Goal: Task Accomplishment & Management: Use online tool/utility

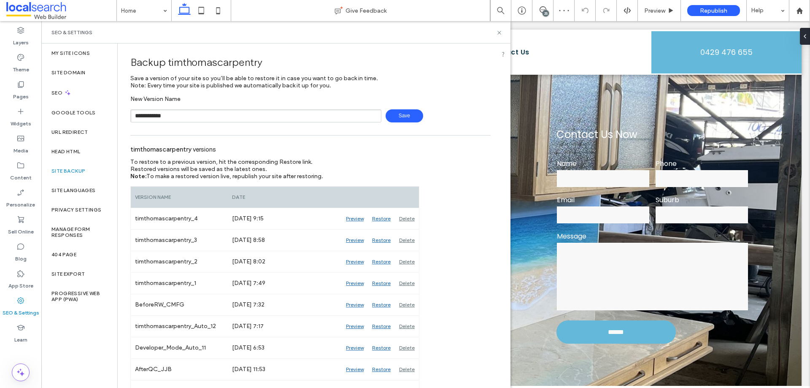
click at [400, 119] on span "Save" at bounding box center [405, 115] width 38 height 13
click at [162, 114] on input "**********" at bounding box center [255, 115] width 251 height 13
click at [387, 122] on span "Save" at bounding box center [405, 115] width 38 height 13
click at [165, 118] on input "**********" at bounding box center [255, 115] width 251 height 13
type input "**********"
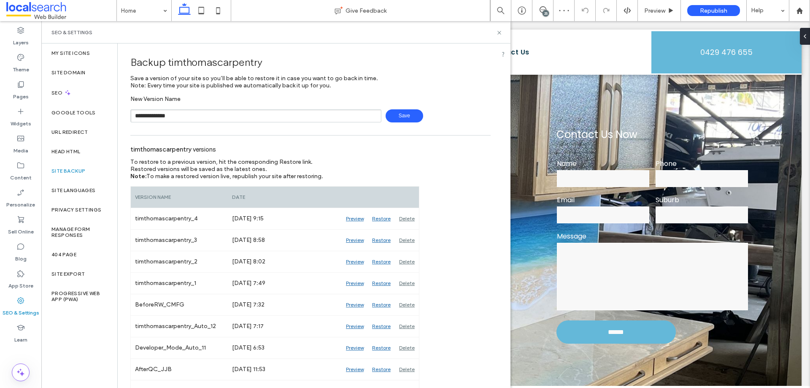
click at [396, 119] on span "Save" at bounding box center [405, 115] width 38 height 13
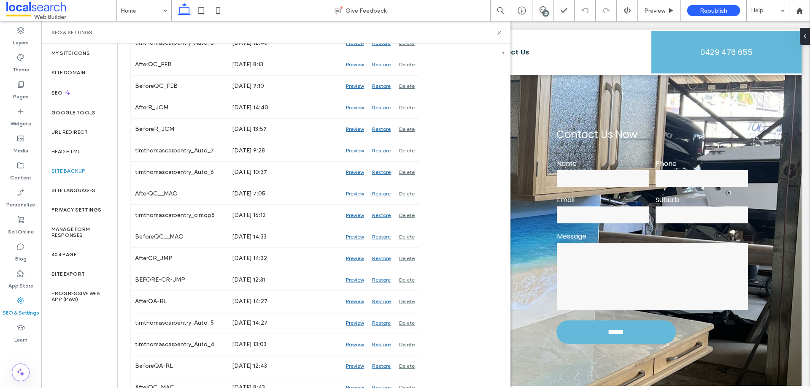
scroll to position [591, 0]
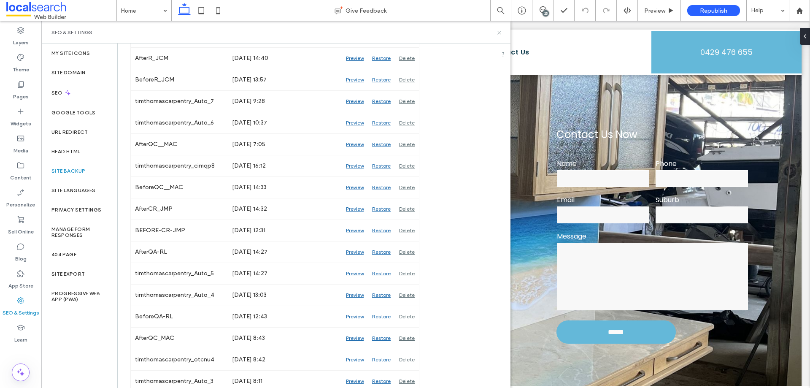
click at [497, 32] on icon at bounding box center [499, 33] width 6 height 6
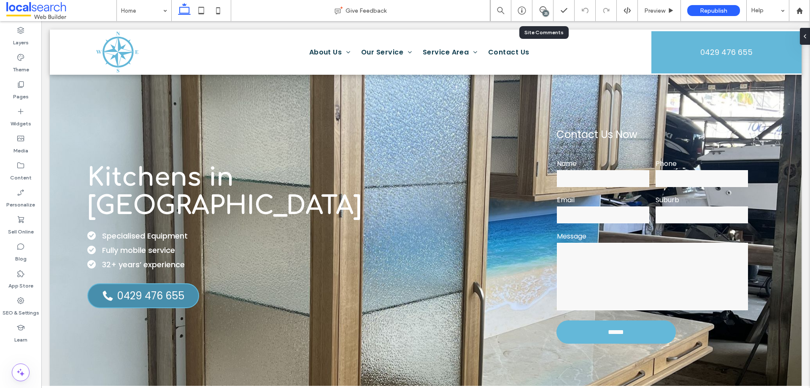
click at [542, 15] on div "25" at bounding box center [543, 10] width 21 height 21
click at [544, 10] on icon at bounding box center [543, 9] width 7 height 7
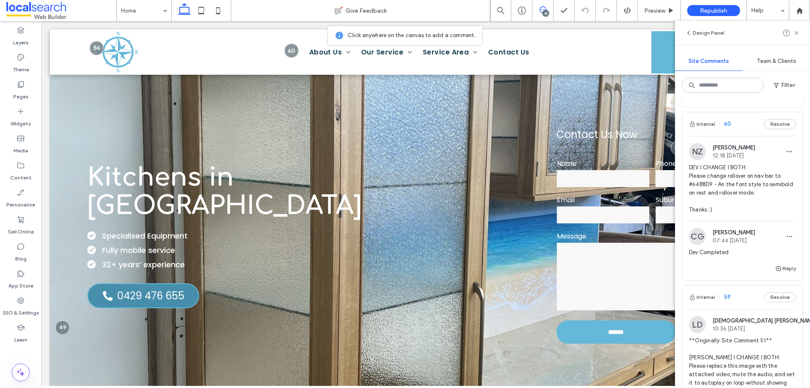
scroll to position [524, 0]
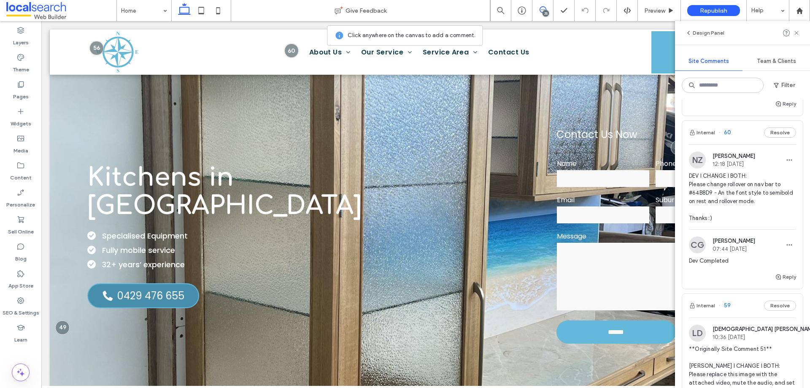
click at [743, 181] on span "DEV I CHANGE I BOTH: Please change rollover on nav bar to #64B8D9 - An the font…" at bounding box center [742, 197] width 107 height 51
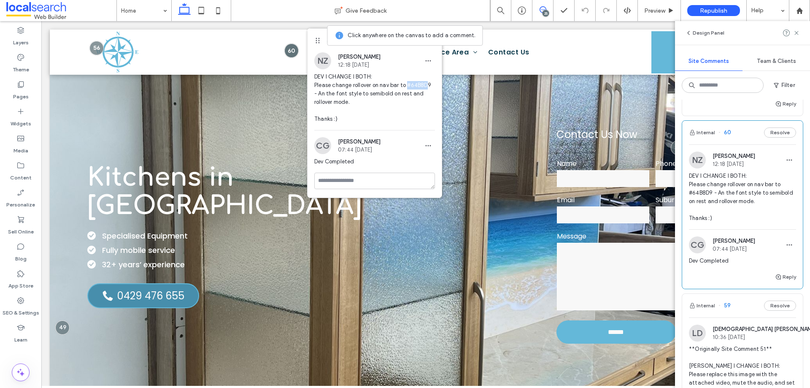
drag, startPoint x: 429, startPoint y: 85, endPoint x: 407, endPoint y: 83, distance: 22.1
click at [407, 83] on span "DEV I CHANGE I BOTH: Please change rollover on nav bar to #64B8D9 - An the font…" at bounding box center [374, 98] width 121 height 51
drag, startPoint x: 431, startPoint y: 87, endPoint x: 409, endPoint y: 85, distance: 22.8
click at [409, 85] on span "DEV I CHANGE I BOTH: Please change rollover on nav bar to #64B8D9 - An the font…" at bounding box center [374, 98] width 121 height 51
copy span "#64B8D9"
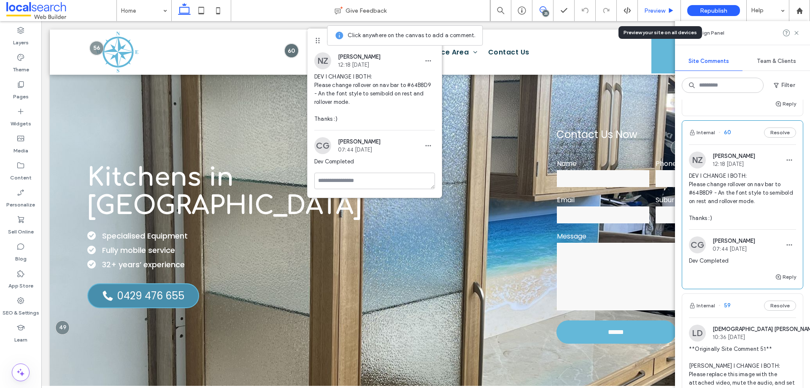
click at [662, 17] on div "Preview" at bounding box center [659, 10] width 43 height 21
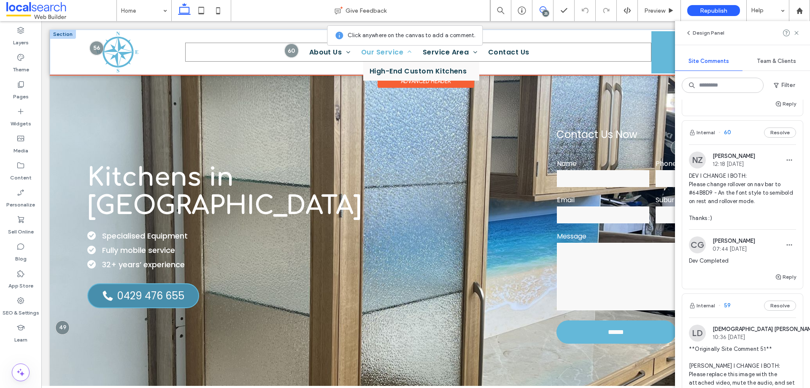
click at [379, 50] on span "Our Service" at bounding box center [386, 52] width 51 height 11
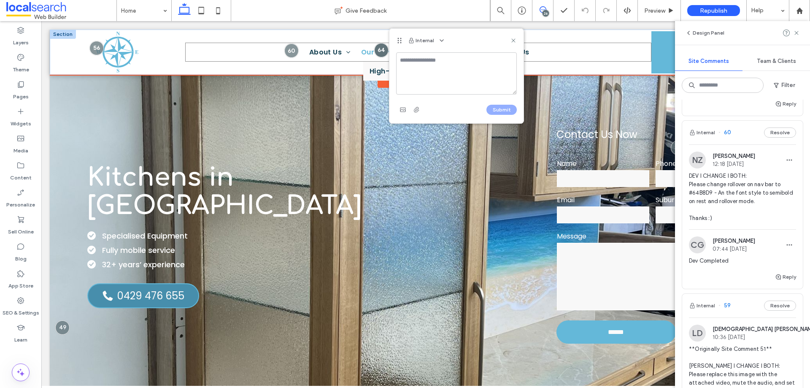
click at [379, 50] on nav "Home About Us Our Works Our Service High-End Custom Kitchens Service Area [GEOG…" at bounding box center [418, 52] width 466 height 19
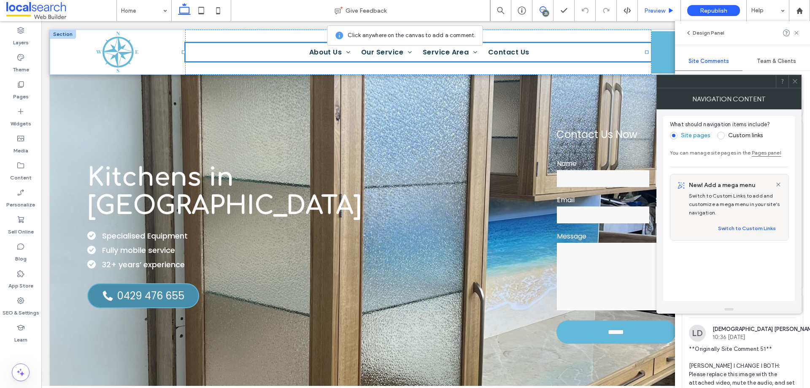
click at [653, 12] on span "Preview" at bounding box center [655, 10] width 21 height 7
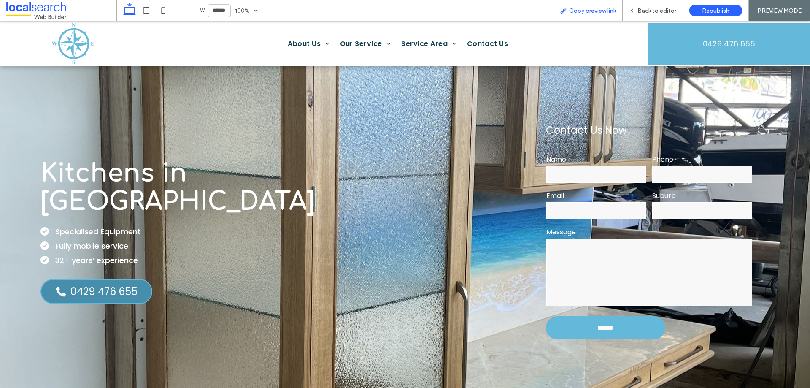
click at [586, 16] on div "Copy preview link" at bounding box center [588, 10] width 70 height 21
click at [593, 7] on span "Copy preview link" at bounding box center [592, 10] width 47 height 7
click at [641, 7] on span "Back to editor" at bounding box center [657, 10] width 39 height 7
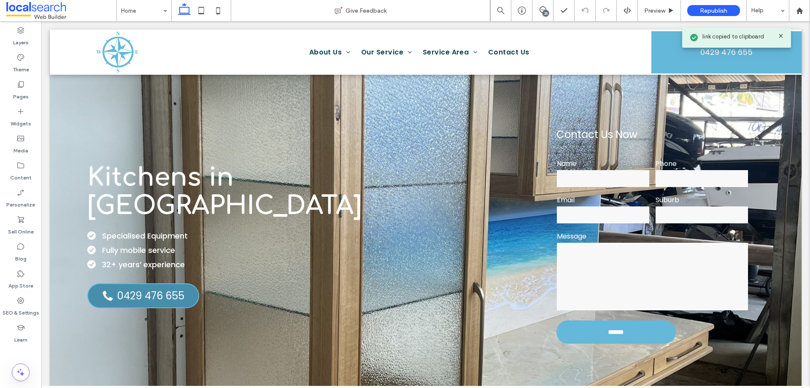
click at [538, 15] on div "25" at bounding box center [543, 10] width 21 height 21
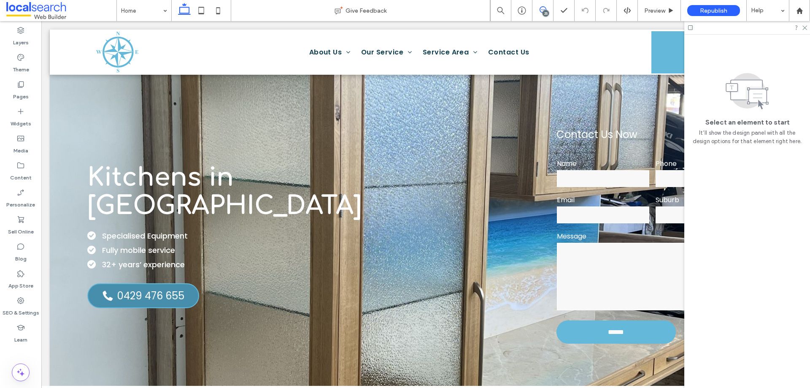
drag, startPoint x: 541, startPoint y: 11, endPoint x: 336, endPoint y: 65, distance: 212.5
click at [541, 11] on icon at bounding box center [543, 9] width 7 height 7
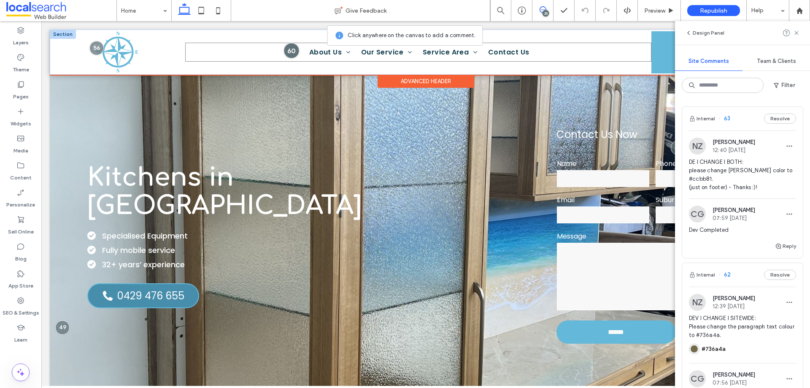
click at [288, 51] on div at bounding box center [292, 51] width 16 height 16
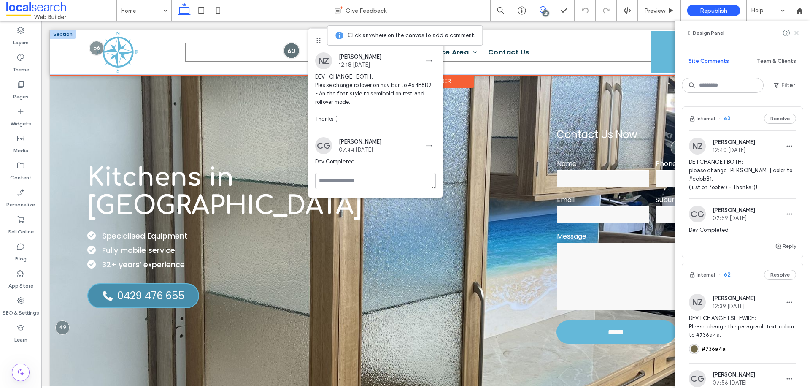
drag, startPoint x: 288, startPoint y: 51, endPoint x: 409, endPoint y: 23, distance: 123.5
click at [288, 51] on div at bounding box center [292, 51] width 16 height 16
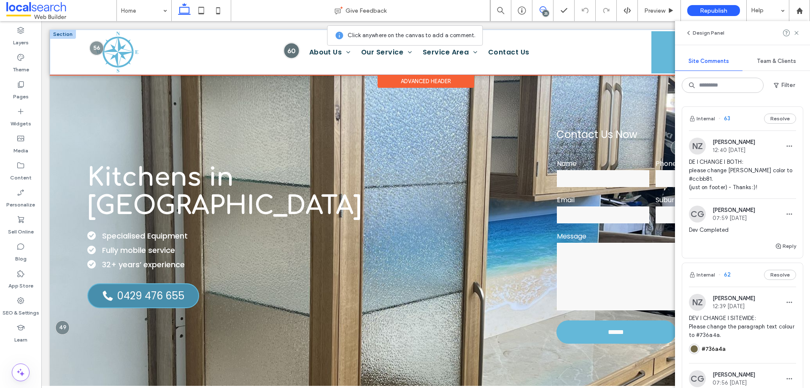
click at [289, 48] on div at bounding box center [292, 51] width 16 height 16
click at [287, 50] on div at bounding box center [292, 51] width 16 height 16
click at [775, 175] on span "DE I CHANGE I BOTH: please change [PERSON_NAME] color to #ccbb81. (just on foot…" at bounding box center [742, 175] width 107 height 34
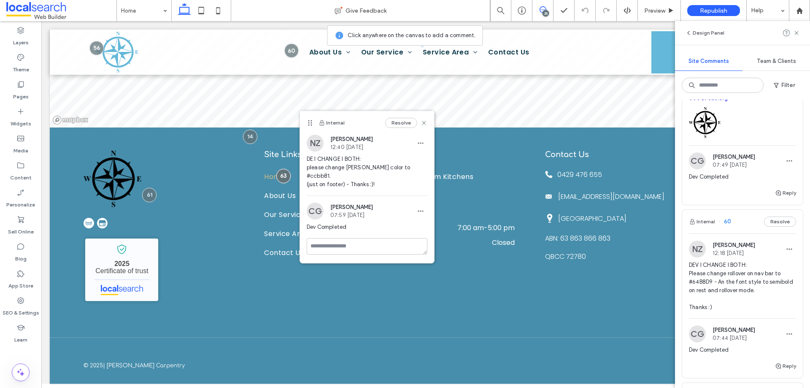
scroll to position [422, 0]
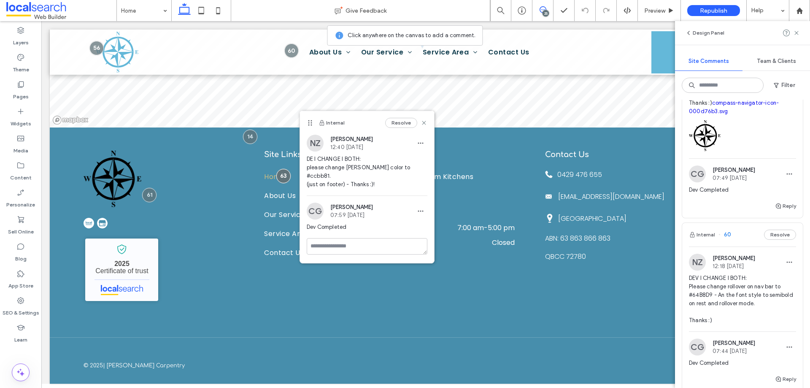
click at [760, 279] on span "DEV I CHANGE I BOTH: Please change rollover on nav bar to #64B8D9 - An the font…" at bounding box center [742, 299] width 107 height 51
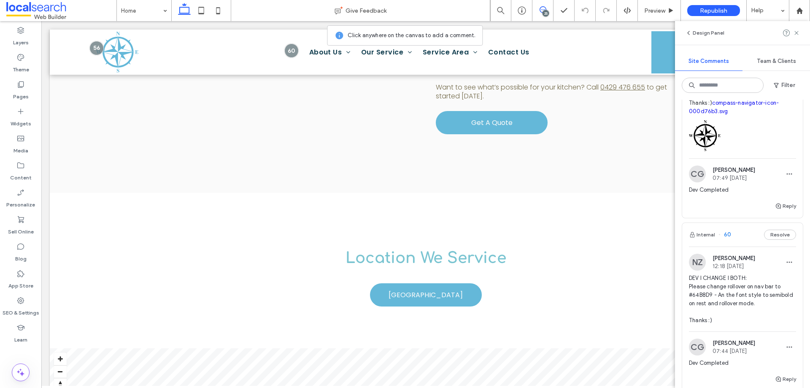
scroll to position [0, 0]
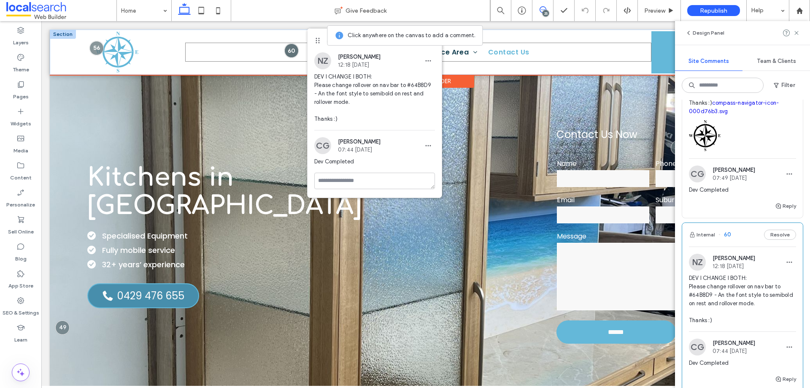
click at [498, 54] on span "Contact Us" at bounding box center [508, 52] width 41 height 11
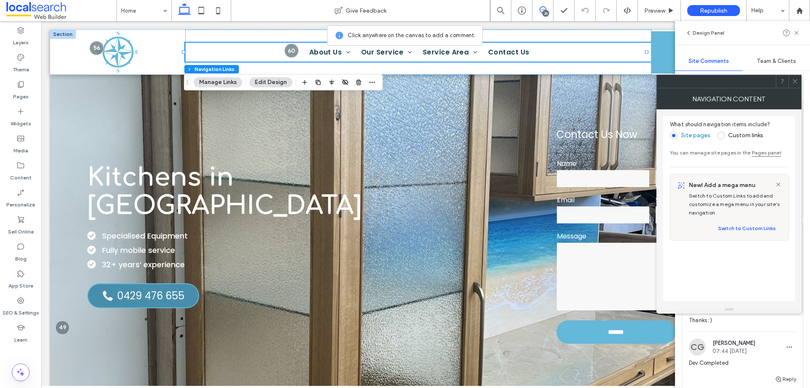
click at [794, 83] on icon at bounding box center [795, 81] width 6 height 6
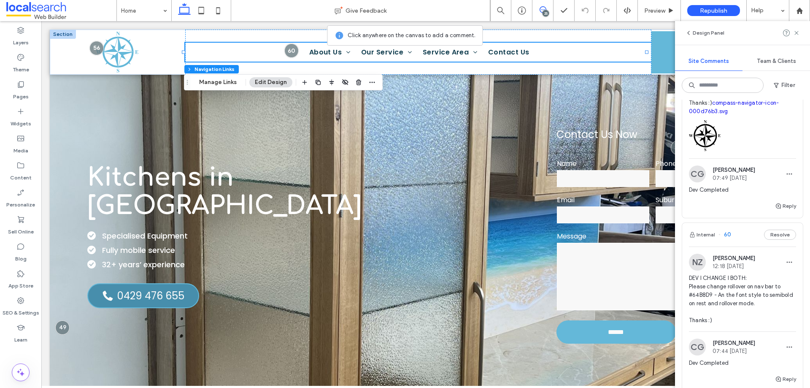
click at [273, 82] on button "Edit Design" at bounding box center [270, 82] width 43 height 10
click at [796, 32] on use at bounding box center [797, 33] width 4 height 4
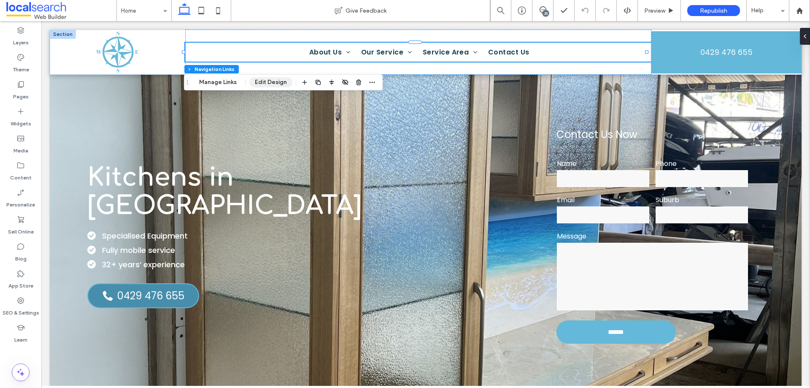
click at [270, 80] on button "Edit Design" at bounding box center [270, 82] width 43 height 10
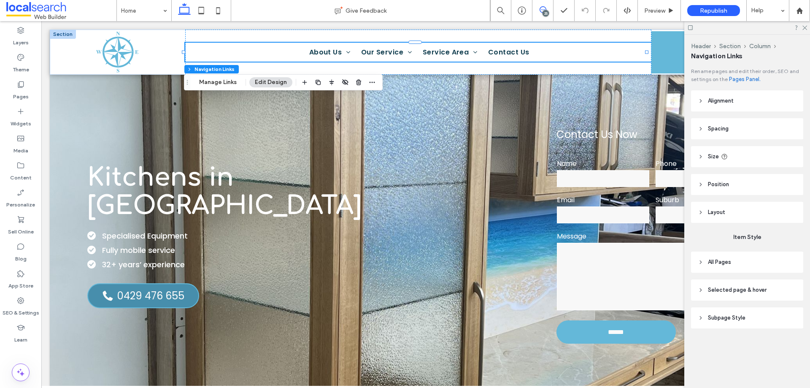
click at [553, 12] on span at bounding box center [543, 9] width 21 height 7
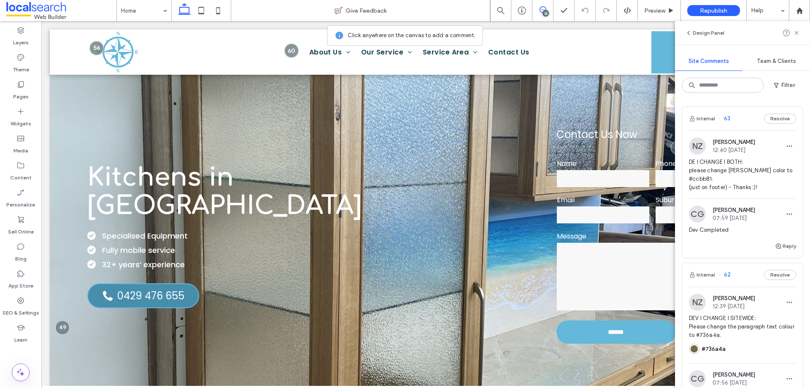
click at [546, 10] on div "25" at bounding box center [546, 13] width 6 height 6
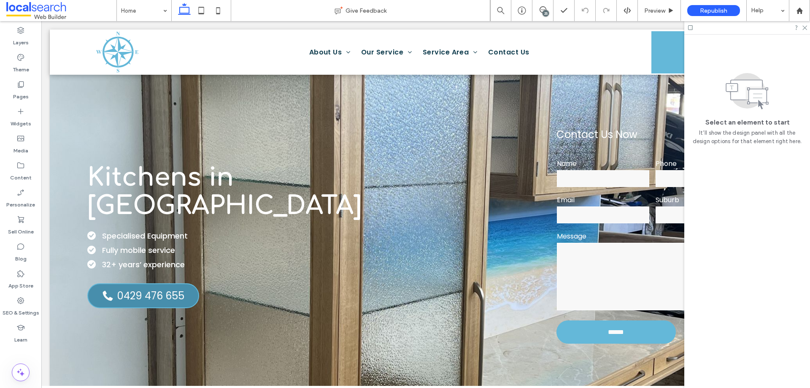
click at [546, 10] on div "25" at bounding box center [546, 13] width 6 height 6
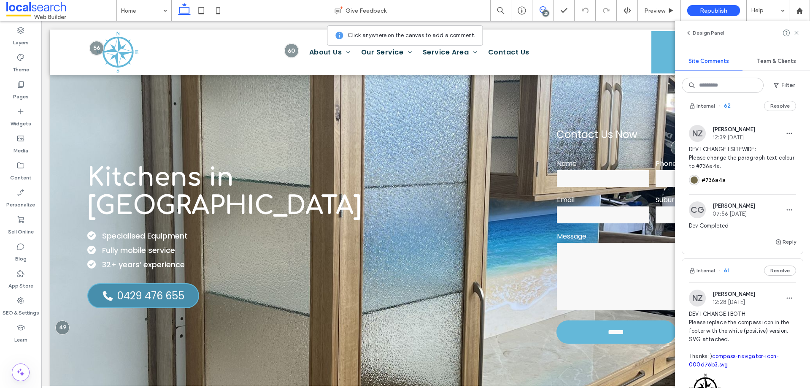
scroll to position [253, 0]
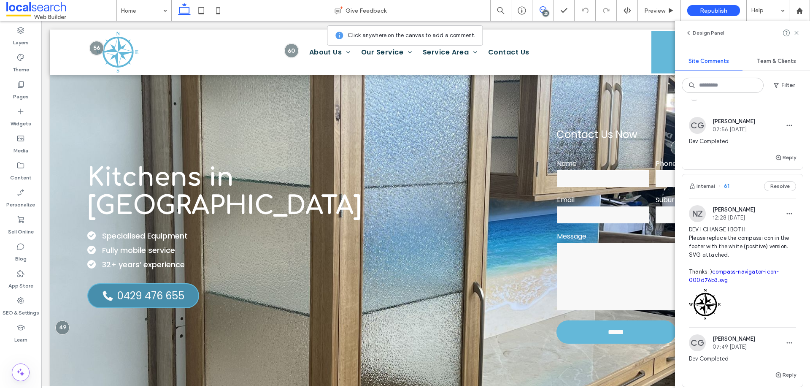
click at [735, 232] on span "DEV I CHANGE I BOTH: Please replace the compass icon in the footer with the whi…" at bounding box center [742, 254] width 107 height 59
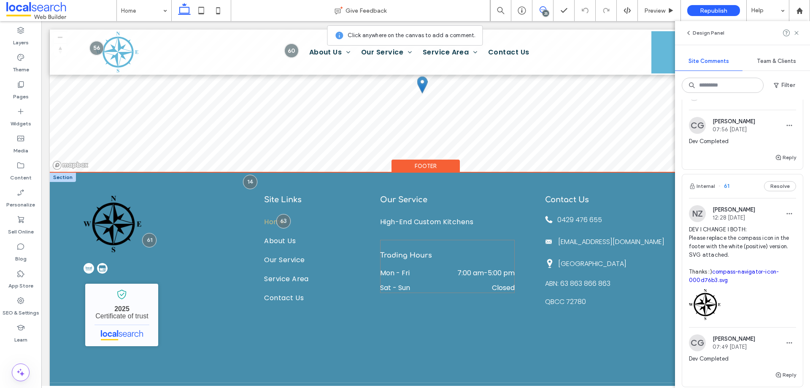
scroll to position [1343, 0]
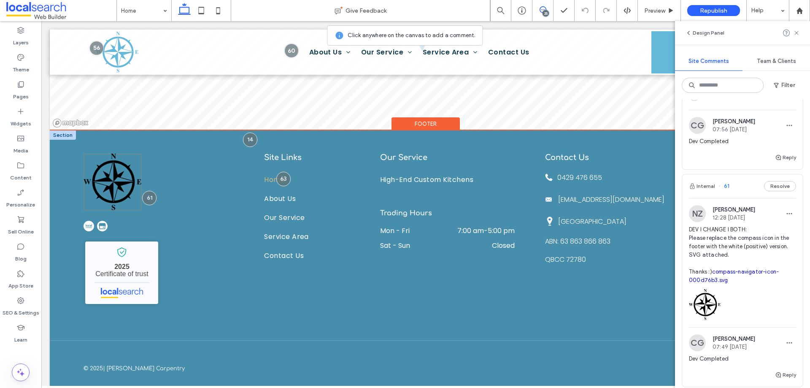
click at [110, 182] on img at bounding box center [113, 182] width 58 height 57
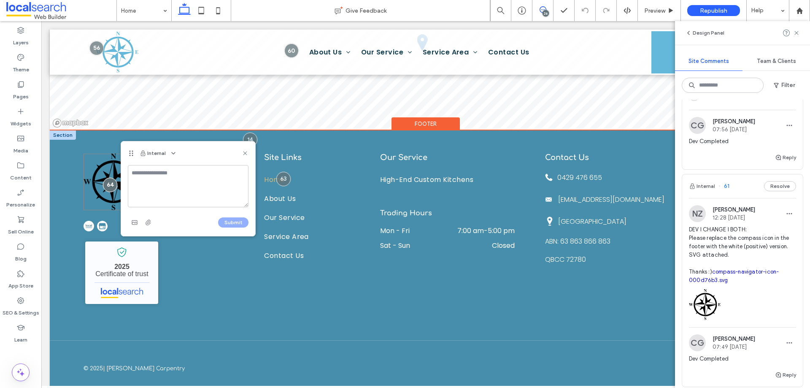
click at [110, 182] on div at bounding box center [110, 185] width 14 height 14
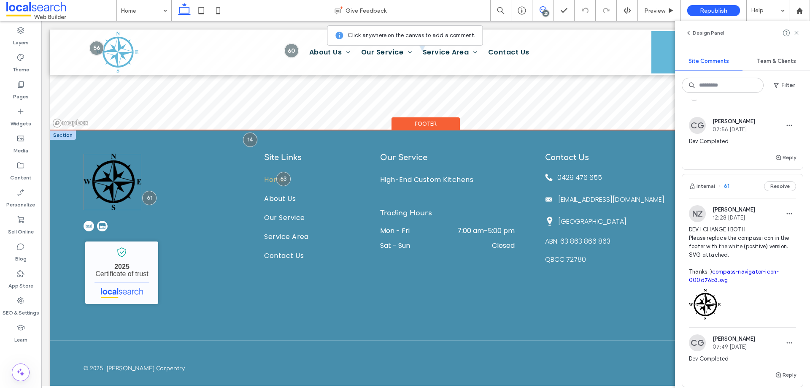
click at [110, 182] on img at bounding box center [113, 182] width 58 height 57
click at [110, 182] on div at bounding box center [113, 182] width 58 height 57
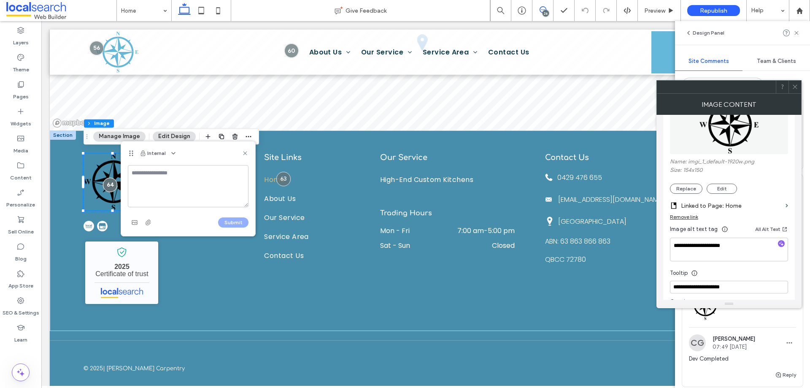
scroll to position [169, 0]
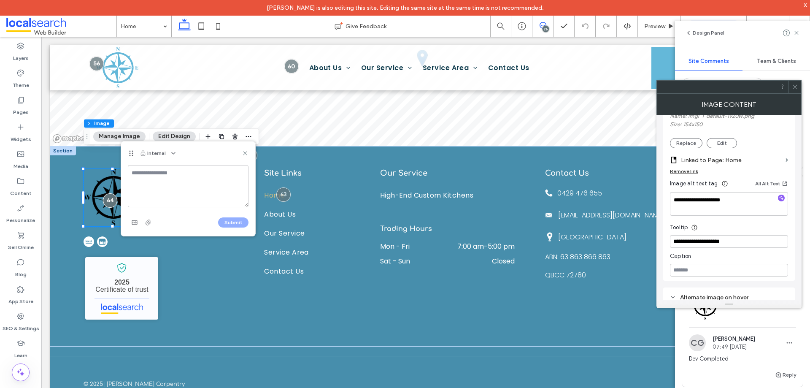
click at [795, 90] on span at bounding box center [795, 87] width 6 height 13
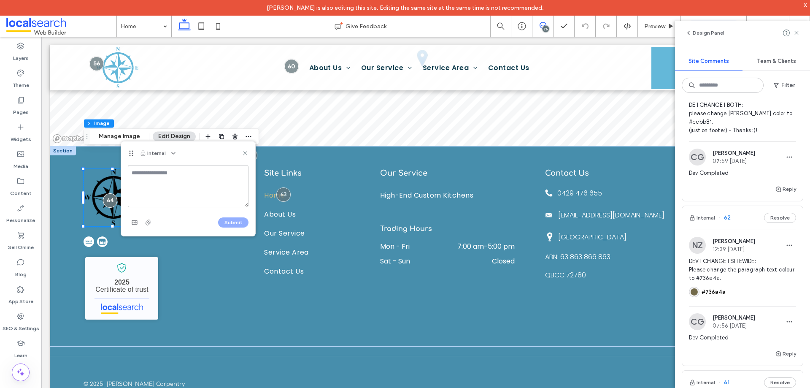
scroll to position [42, 0]
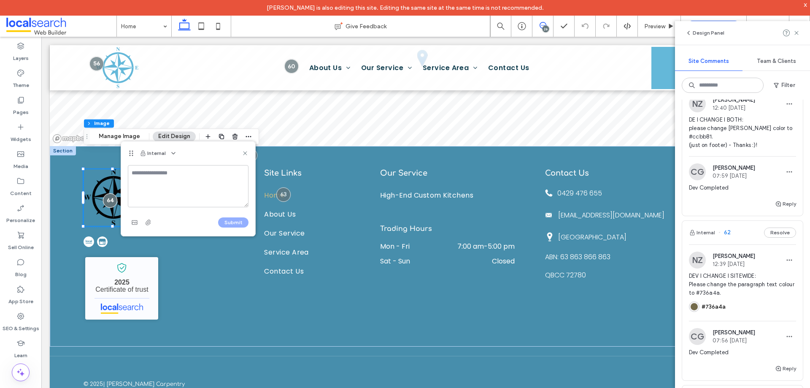
click at [743, 283] on span "DEV I CHANGE I SITEWIDE: Please change the paragraph text colour to #736a4a." at bounding box center [742, 284] width 107 height 25
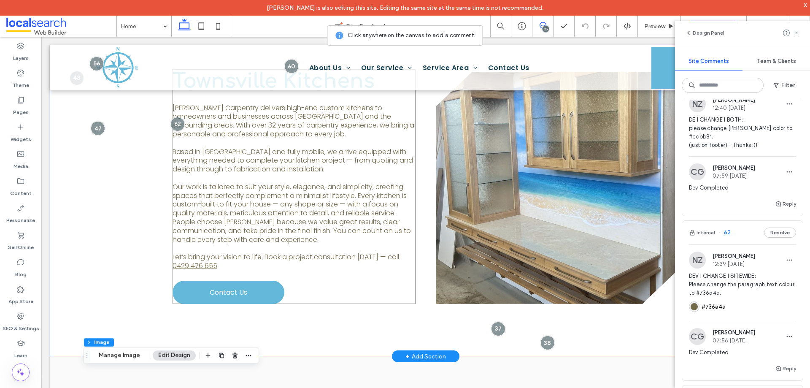
scroll to position [380, 0]
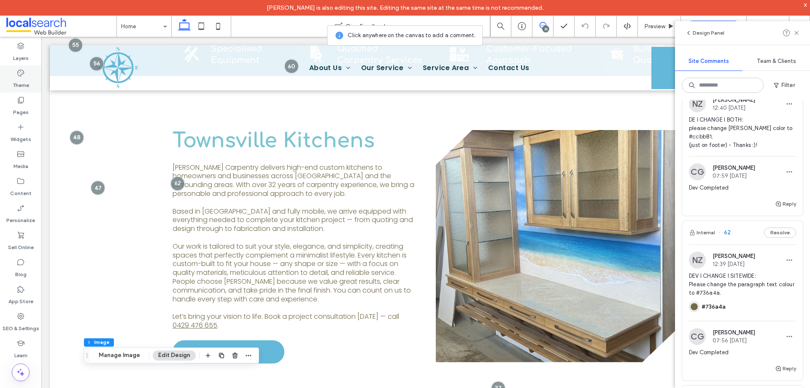
click at [15, 70] on div "Theme" at bounding box center [20, 78] width 41 height 27
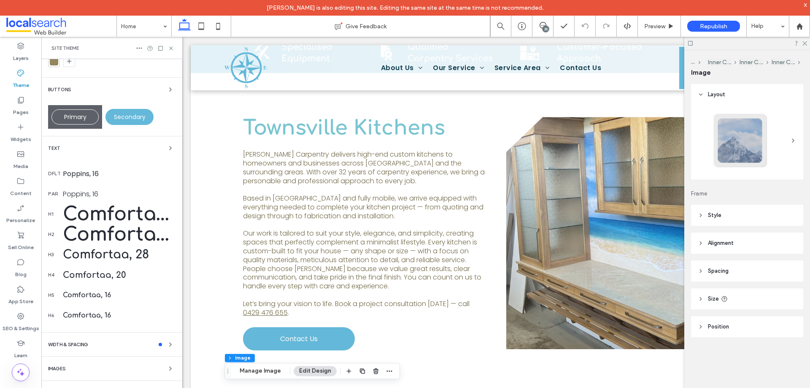
scroll to position [116, 0]
click at [84, 189] on div "Poppins, 16" at bounding box center [119, 192] width 113 height 11
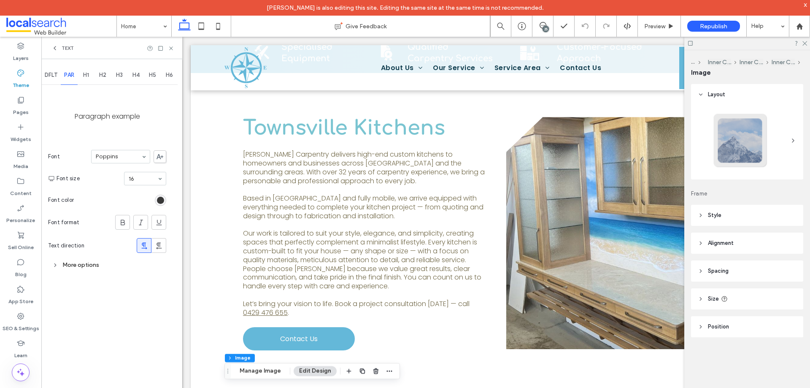
scroll to position [0, 0]
click at [170, 49] on use at bounding box center [170, 47] width 3 height 3
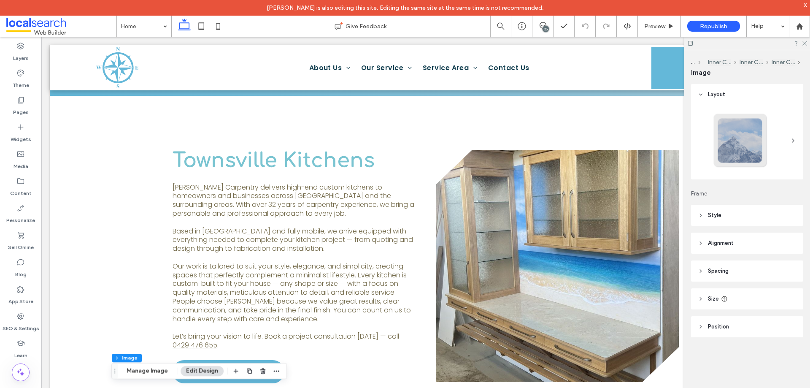
scroll to position [380, 0]
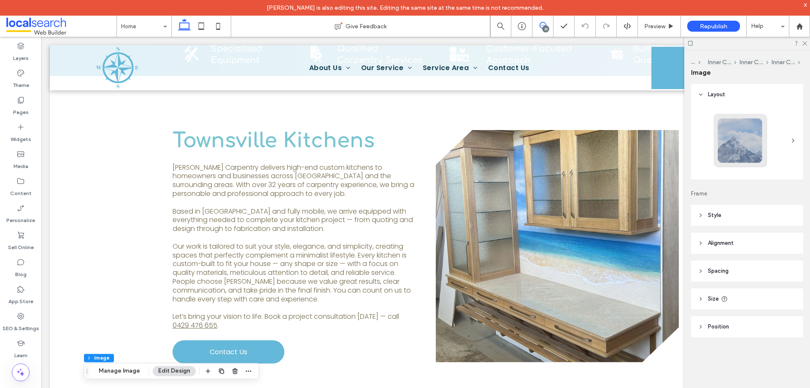
click at [546, 24] on use at bounding box center [543, 25] width 7 height 7
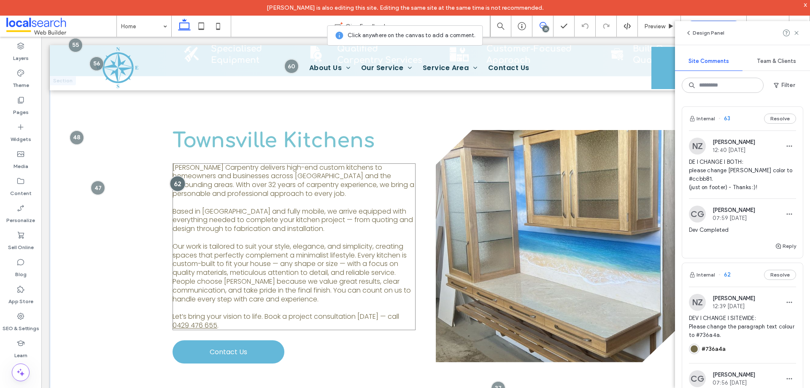
click at [175, 182] on div at bounding box center [178, 184] width 16 height 16
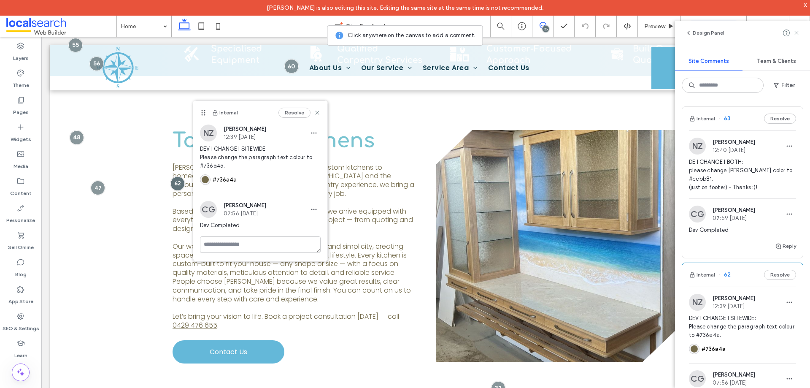
click at [797, 34] on use at bounding box center [797, 33] width 4 height 4
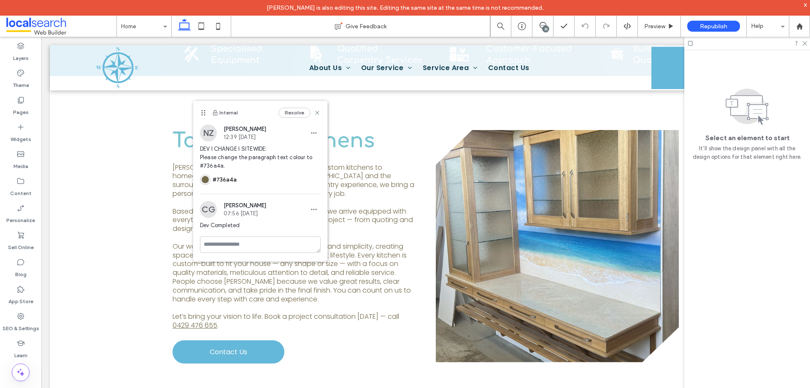
click at [548, 26] on div "25" at bounding box center [546, 29] width 6 height 6
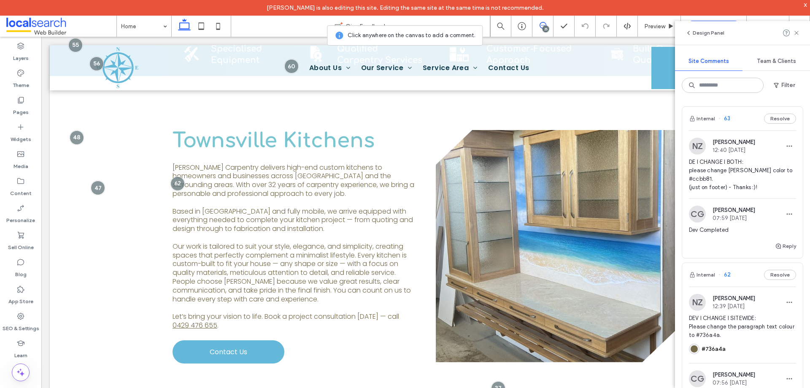
click at [773, 175] on span "DE I CHANGE I BOTH: please change [PERSON_NAME] color to #ccbb81. (just on foot…" at bounding box center [742, 175] width 107 height 34
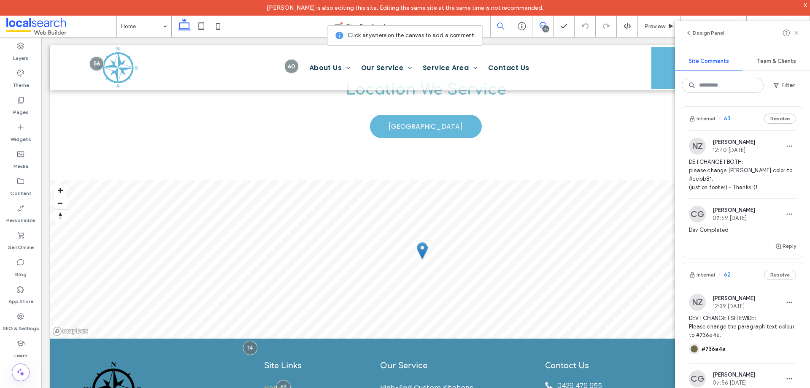
scroll to position [1320, 0]
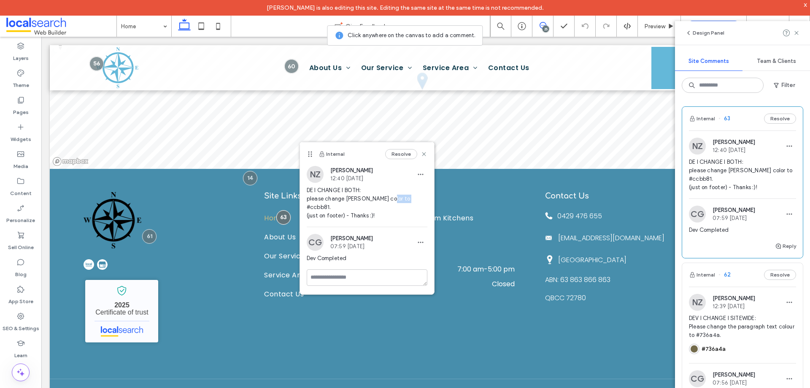
drag, startPoint x: 407, startPoint y: 200, endPoint x: 385, endPoint y: 199, distance: 22.4
click at [385, 199] on span "DE I CHANGE I BOTH: please change [PERSON_NAME] color to #ccbb81. (just on foot…" at bounding box center [367, 203] width 121 height 34
copy span "#ccbb81"
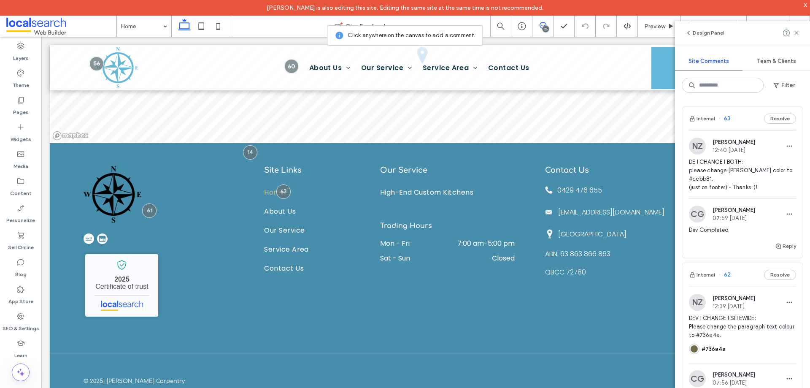
scroll to position [1307, 0]
